Goal: Obtain resource: Download file/media

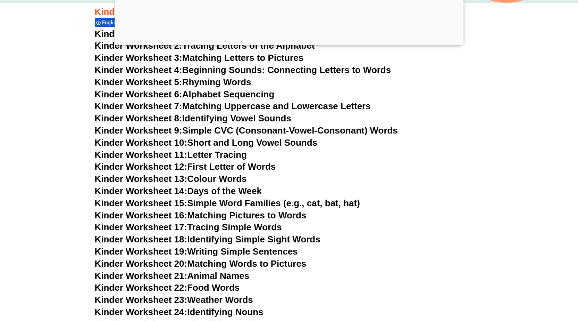
scroll to position [172, 0]
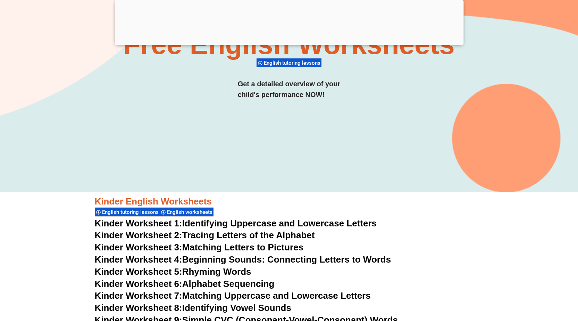
scroll to position [138, 0]
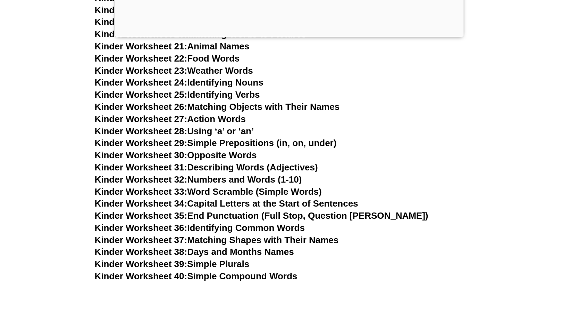
scroll to position [589, 0]
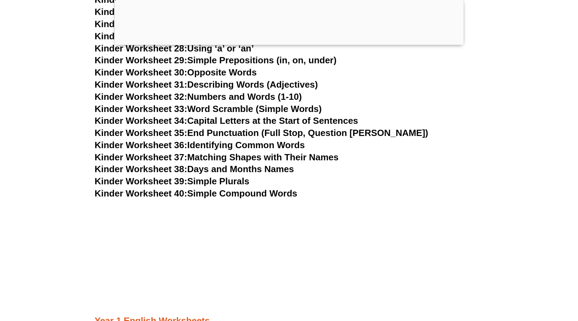
click at [223, 167] on link "Kinder Worksheet 38: Days and Months Names" at bounding box center [194, 169] width 199 height 10
